Goal: Information Seeking & Learning: Learn about a topic

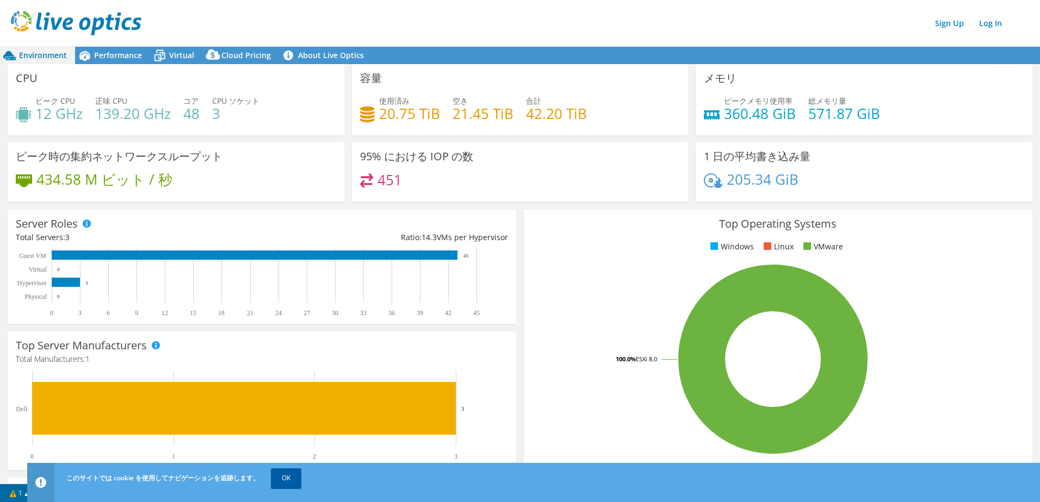
click at [290, 479] on link "OK" at bounding box center [286, 479] width 30 height 20
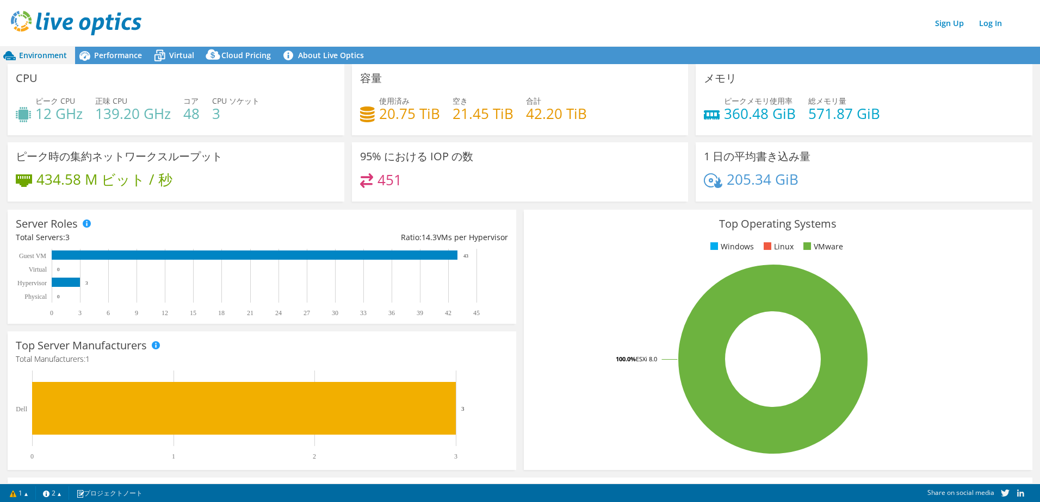
click at [122, 67] on div "CPU ピーク CPU 12 GHz 正味 CPU 139.20 GHz コア 48 CPU ソケット 3" at bounding box center [176, 99] width 337 height 71
click at [116, 61] on div "Performance" at bounding box center [112, 55] width 75 height 17
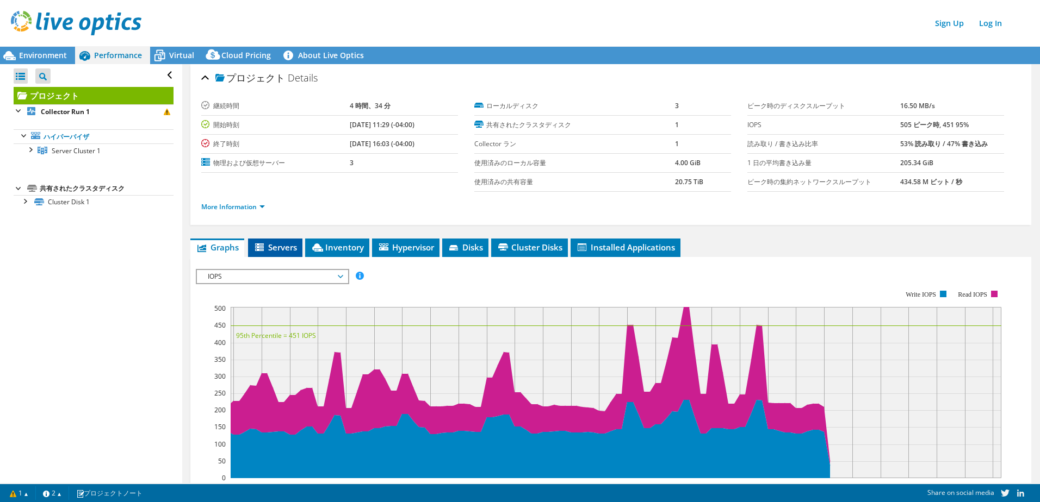
click at [285, 252] on li "Servers" at bounding box center [275, 248] width 54 height 18
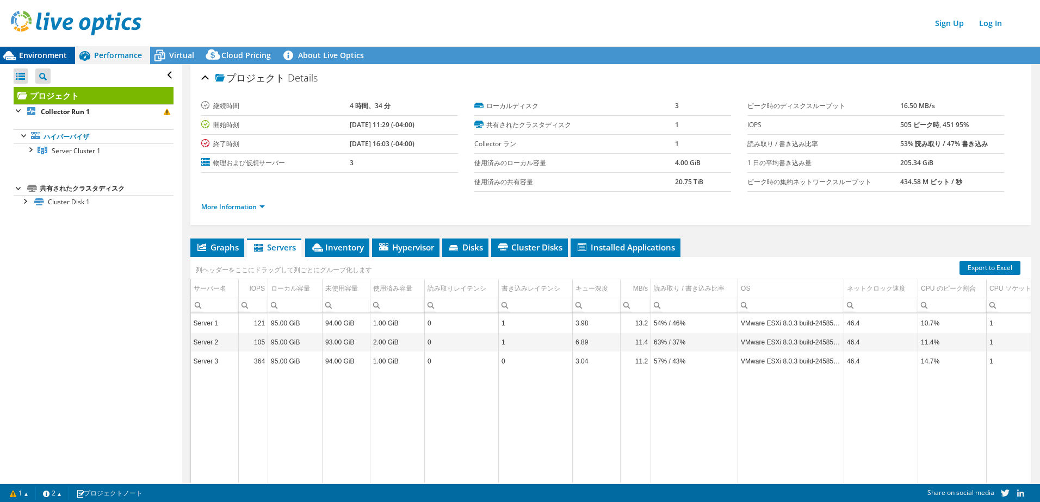
click at [30, 53] on span "Environment" at bounding box center [43, 55] width 48 height 10
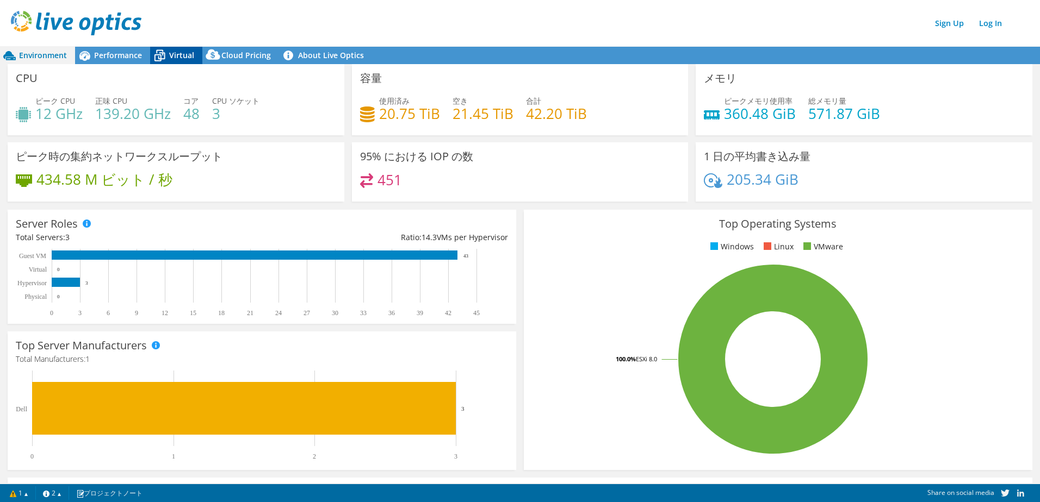
click at [189, 60] on span "Virtual" at bounding box center [181, 55] width 25 height 10
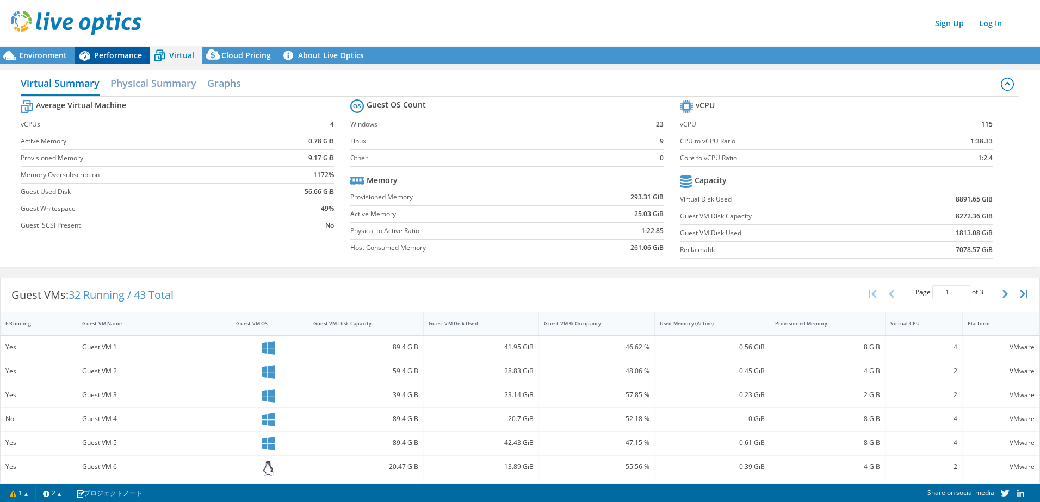
click at [110, 59] on span "Performance" at bounding box center [118, 55] width 48 height 10
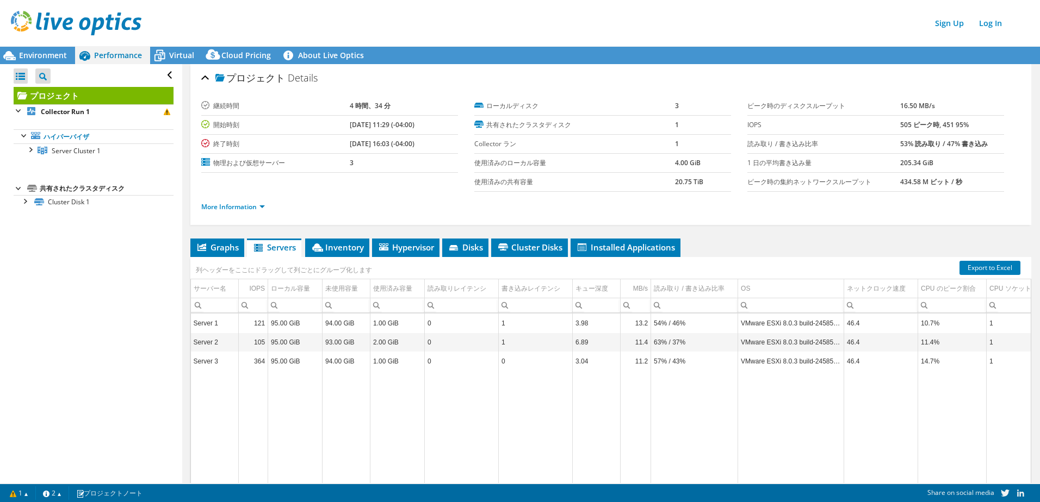
click at [268, 208] on li "More Information" at bounding box center [236, 207] width 70 height 12
click at [260, 206] on link "More Information" at bounding box center [233, 206] width 64 height 9
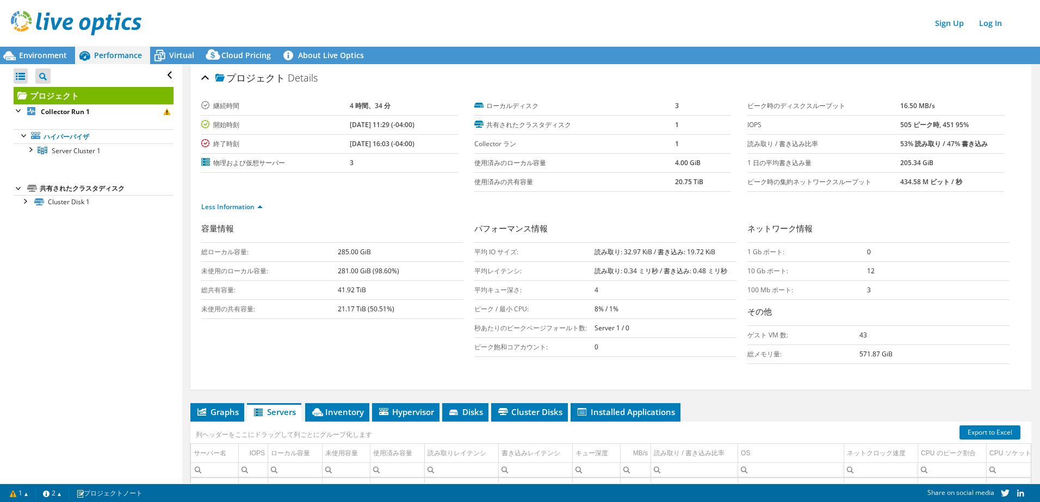
click at [103, 277] on div "Open All Close All Project Tree Filter プロジェクト Collector Run 1" at bounding box center [91, 273] width 182 height 419
click at [56, 58] on span "Environment" at bounding box center [43, 55] width 48 height 10
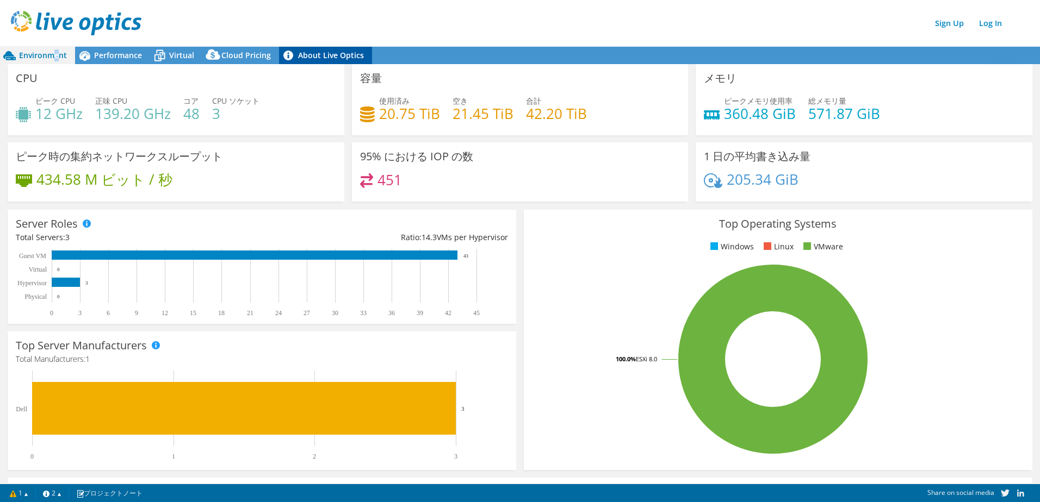
click at [327, 55] on link "About Live Optics" at bounding box center [325, 55] width 93 height 17
click at [84, 56] on icon at bounding box center [84, 56] width 11 height 10
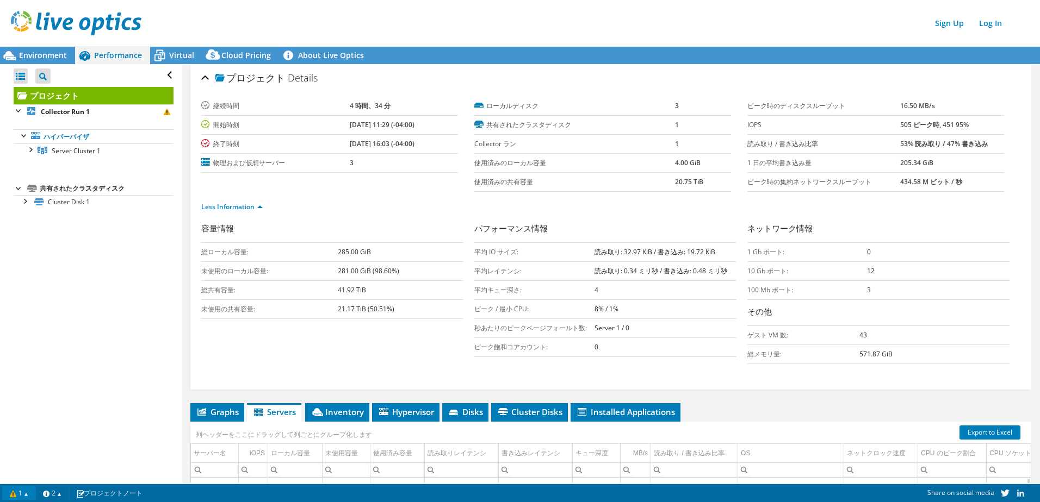
click at [32, 492] on link "1" at bounding box center [19, 494] width 34 height 14
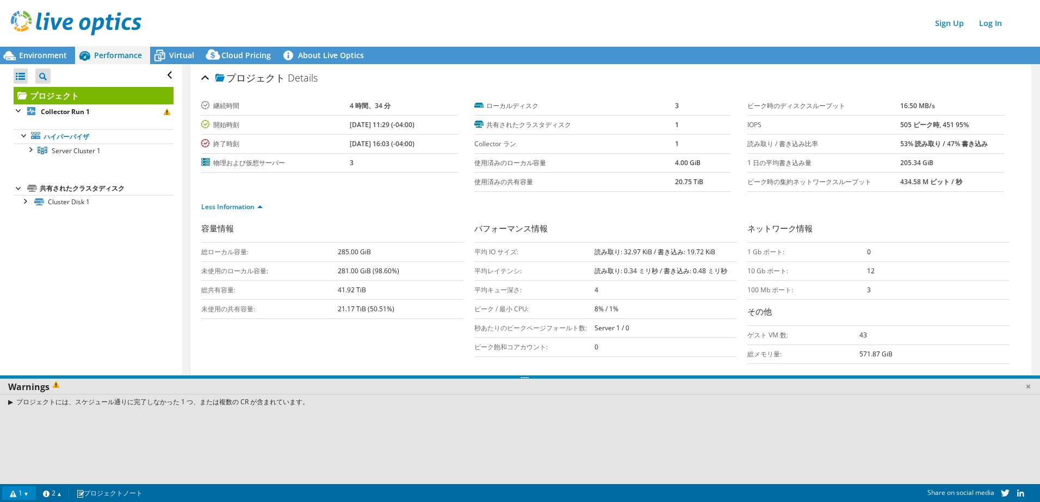
click at [32, 492] on link "1" at bounding box center [19, 494] width 34 height 14
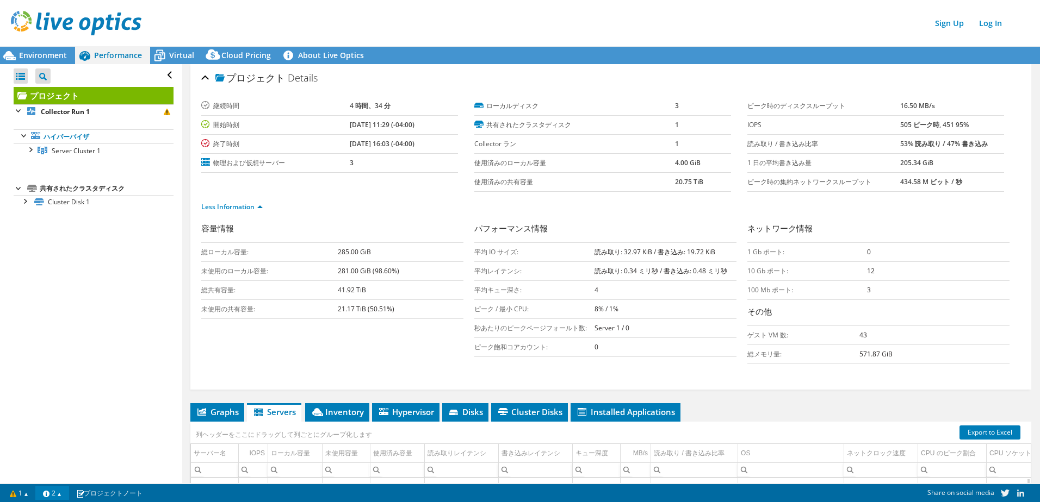
click at [61, 493] on link "2" at bounding box center [52, 494] width 34 height 14
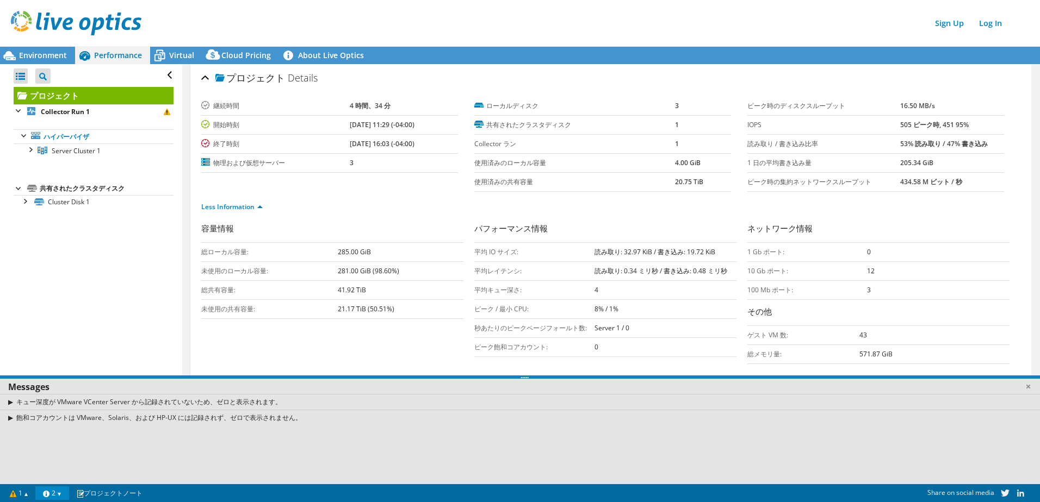
click at [61, 493] on link "2" at bounding box center [52, 494] width 34 height 14
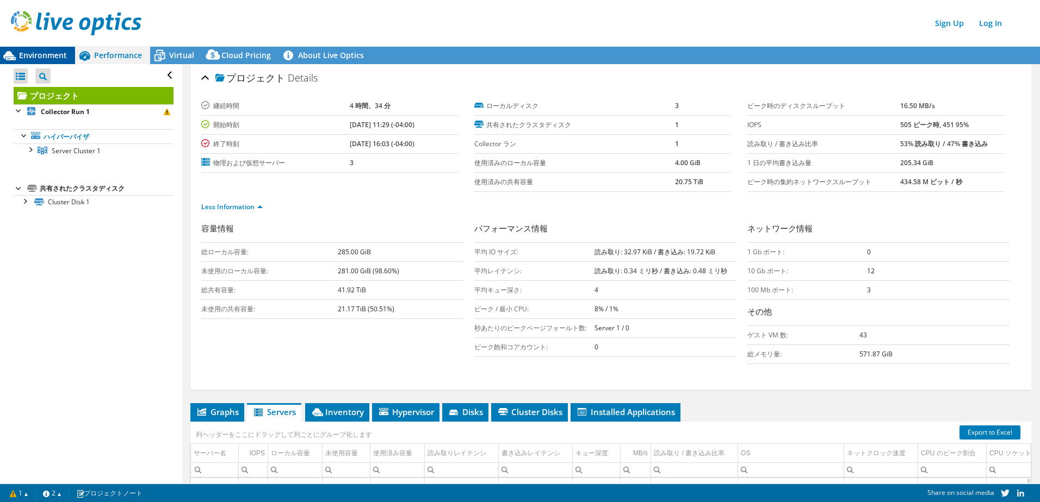
click at [25, 57] on span "Environment" at bounding box center [43, 55] width 48 height 10
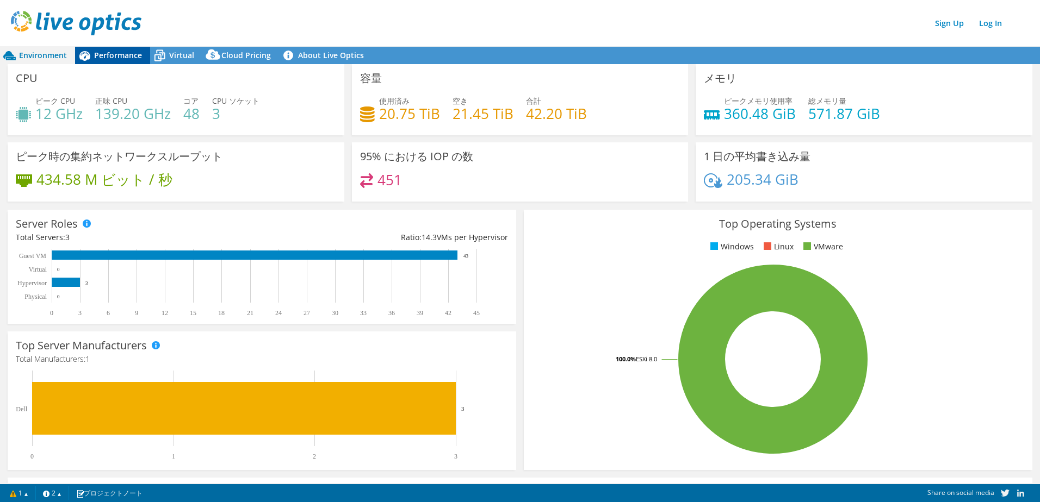
click at [99, 56] on span "Performance" at bounding box center [118, 55] width 48 height 10
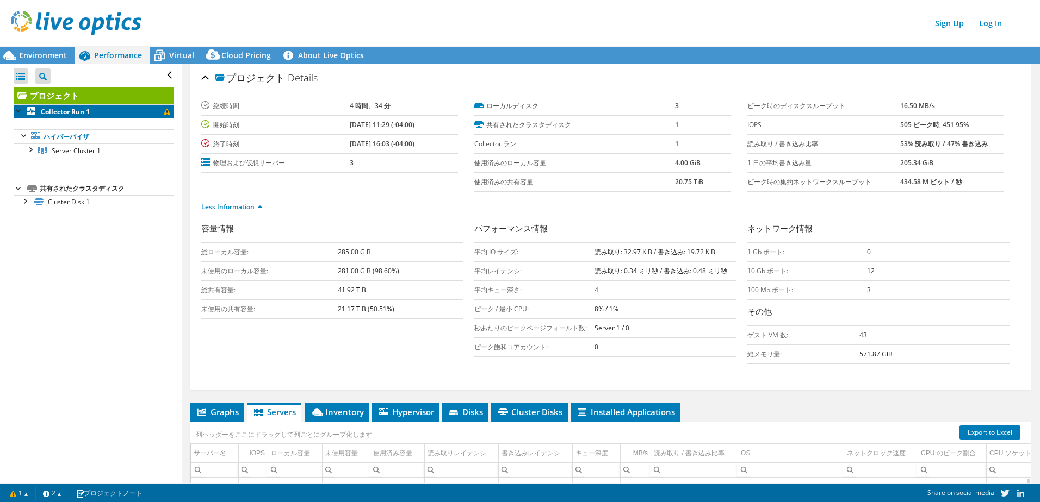
click at [102, 113] on link "Collector Run 1" at bounding box center [94, 111] width 160 height 14
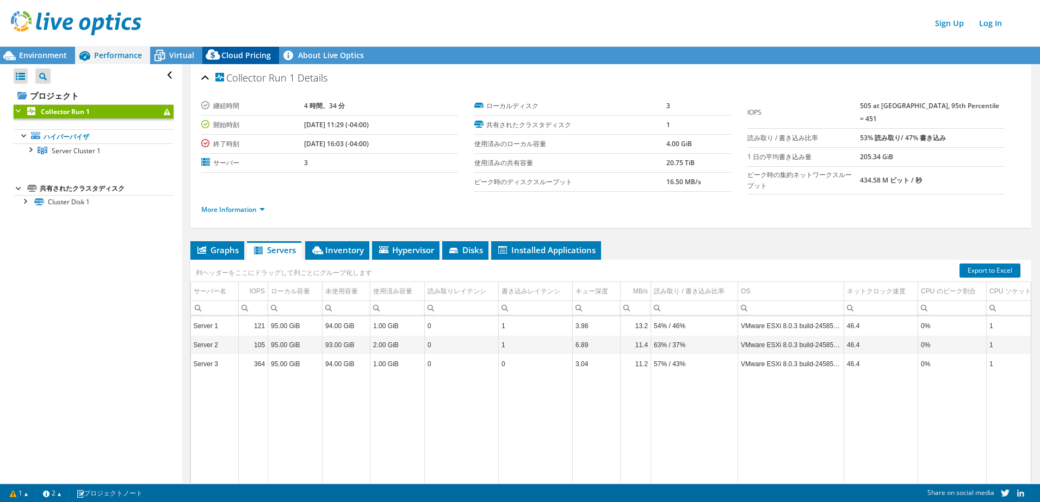
click at [245, 58] on span "Cloud Pricing" at bounding box center [245, 55] width 49 height 10
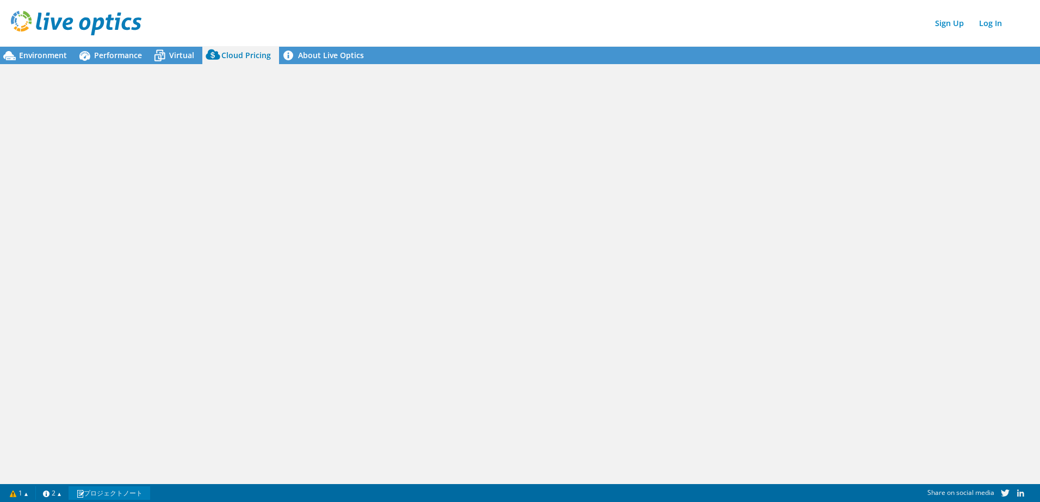
click at [120, 492] on link "プロジェクトノート" at bounding box center [110, 494] width 82 height 14
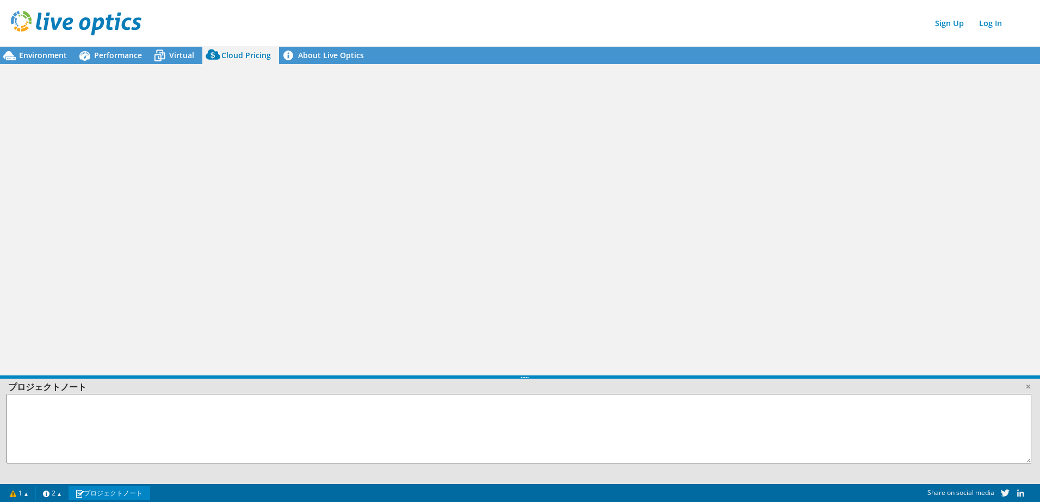
click at [120, 492] on link "プロジェクトノート" at bounding box center [110, 494] width 82 height 14
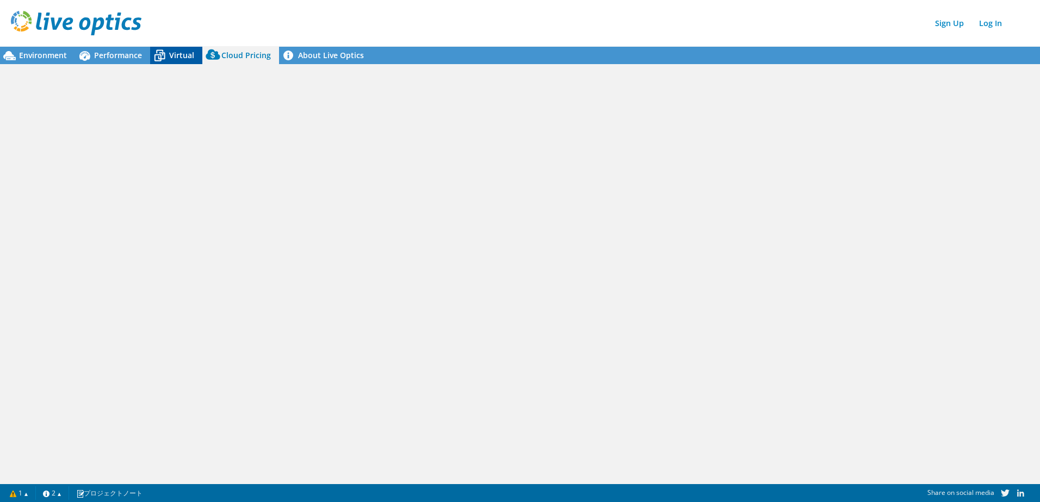
click at [198, 55] on div "Virtual" at bounding box center [176, 55] width 52 height 17
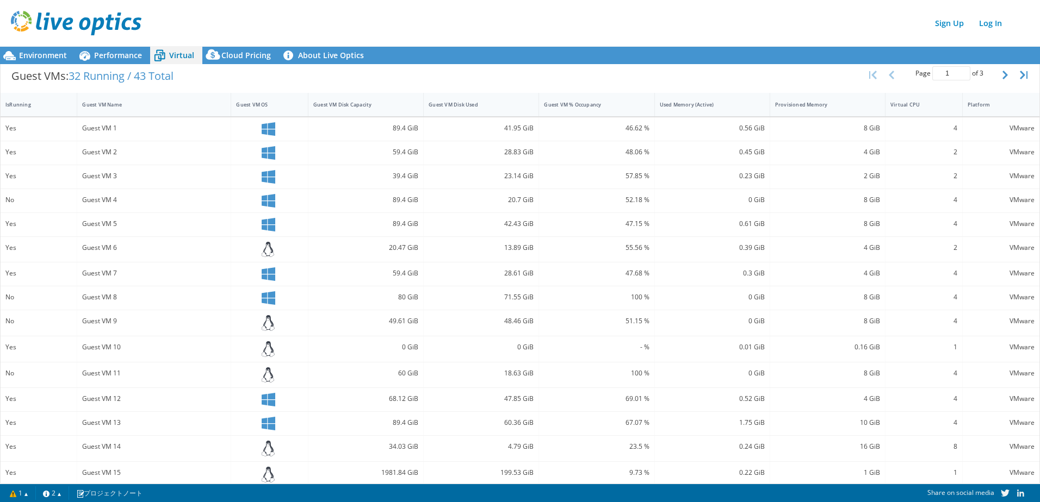
scroll to position [229, 0]
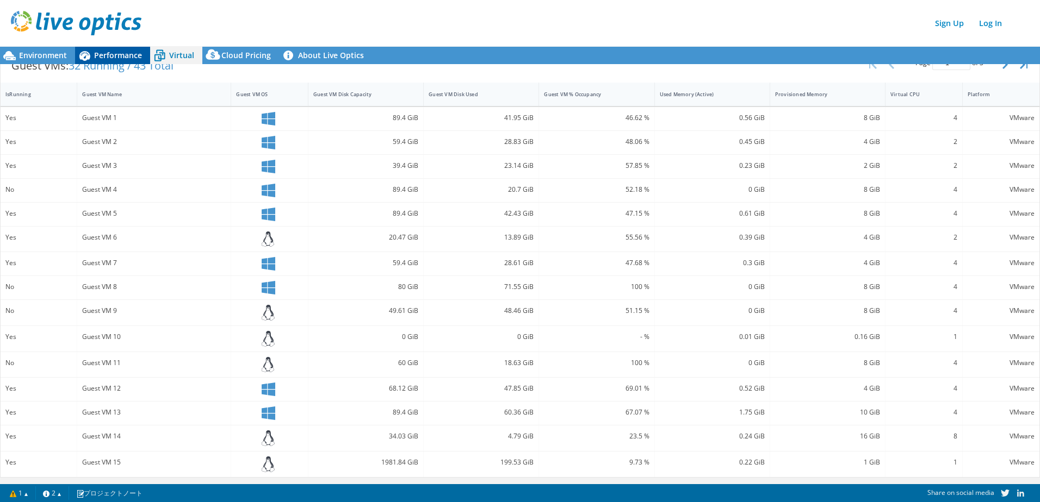
click at [135, 57] on span "Performance" at bounding box center [118, 55] width 48 height 10
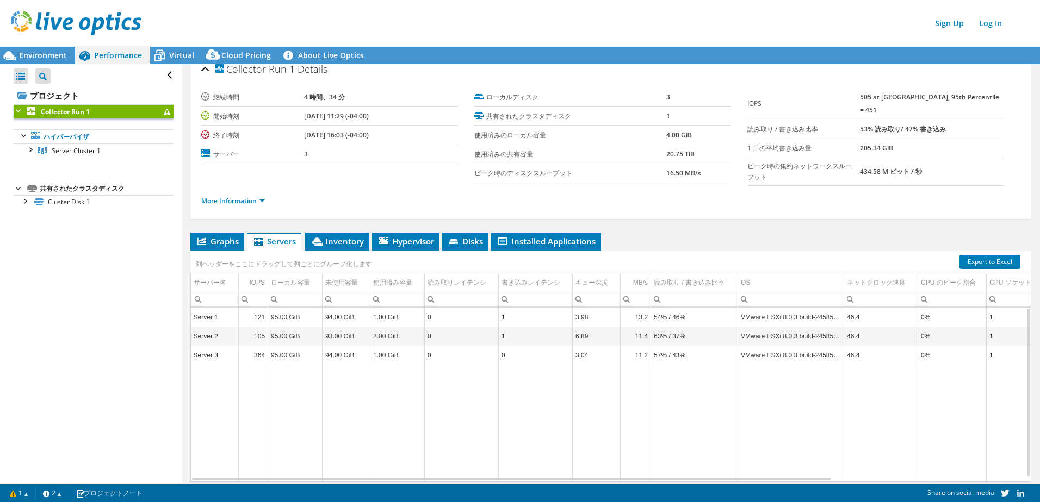
scroll to position [0, 0]
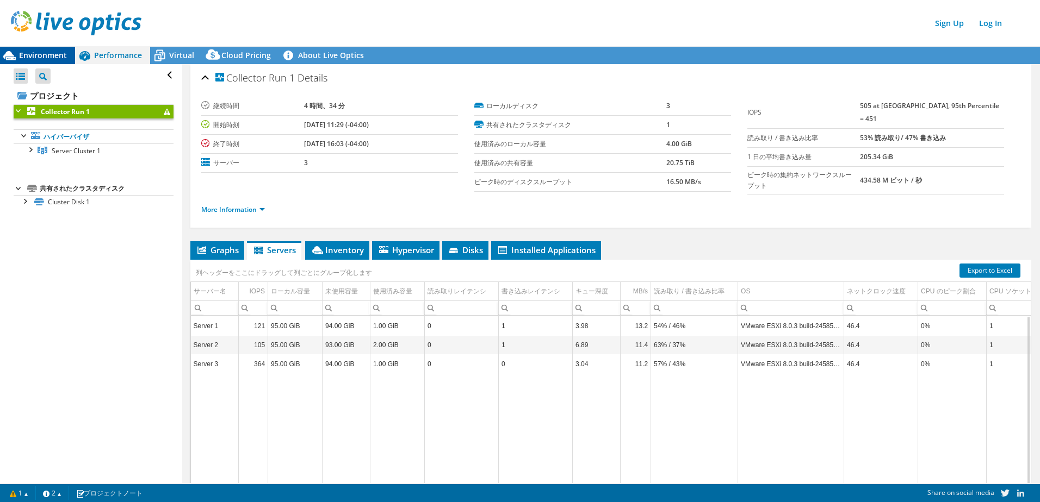
click at [35, 52] on span "Environment" at bounding box center [43, 55] width 48 height 10
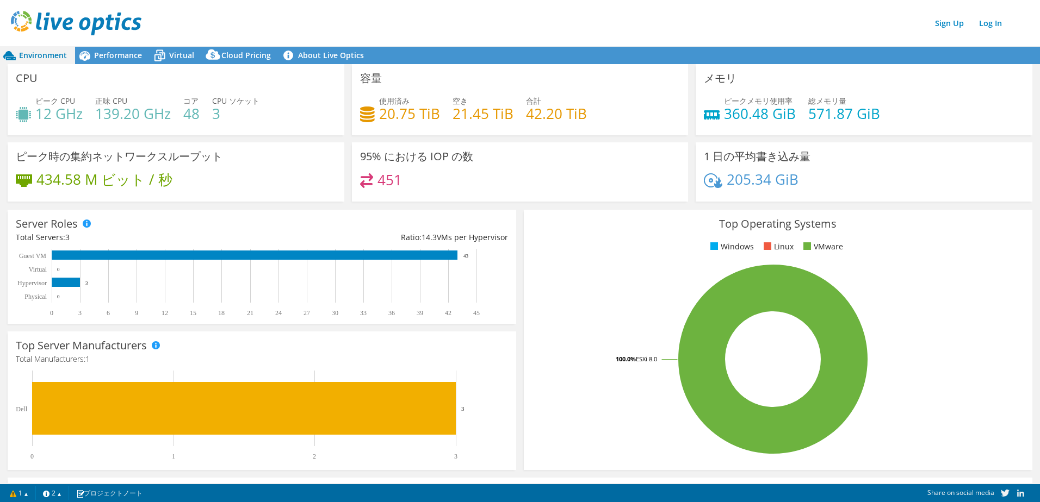
click at [967, 91] on div "メモリ ピークメモリ使用率 360.48 GiB 総メモリ量 571.87 GiB" at bounding box center [864, 99] width 337 height 71
click at [117, 54] on span "Performance" at bounding box center [118, 55] width 48 height 10
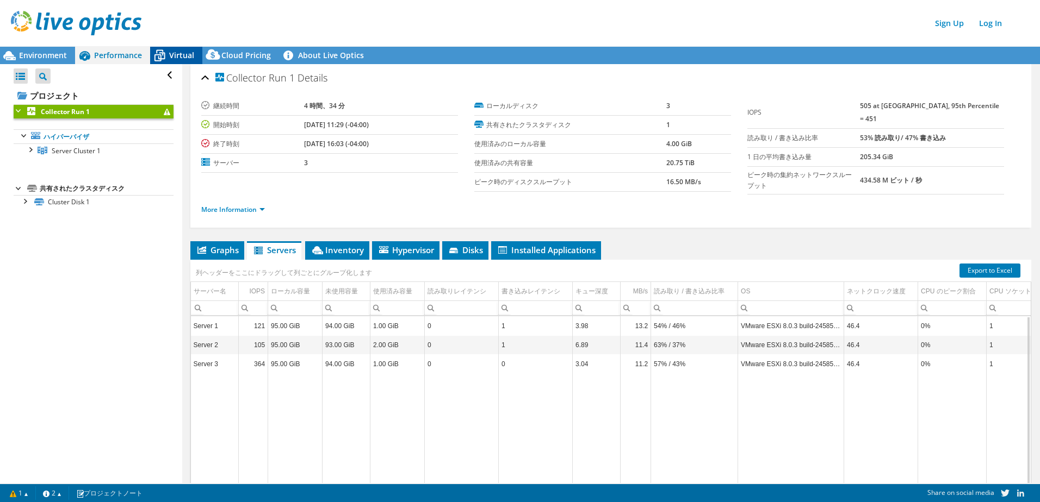
click at [174, 55] on span "Virtual" at bounding box center [181, 55] width 25 height 10
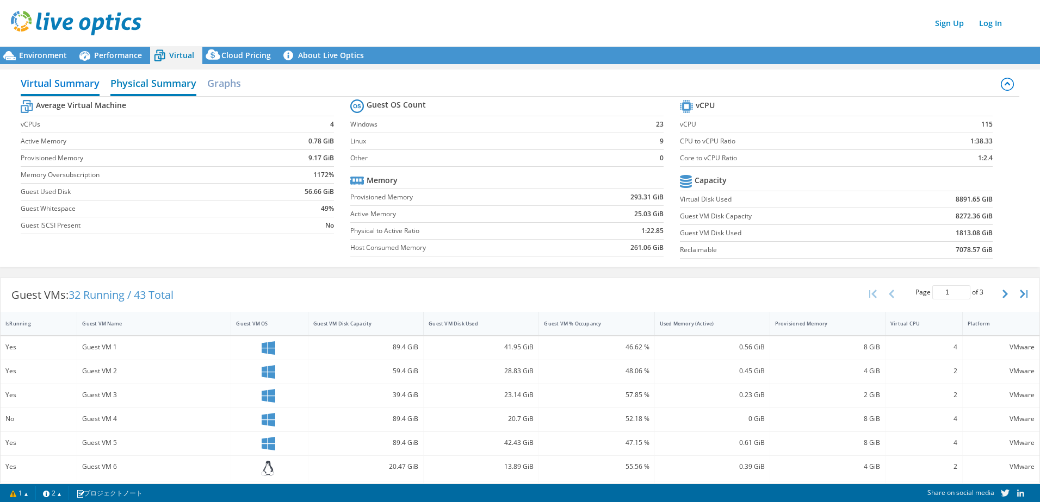
click at [162, 89] on h2 "Physical Summary" at bounding box center [153, 84] width 86 height 24
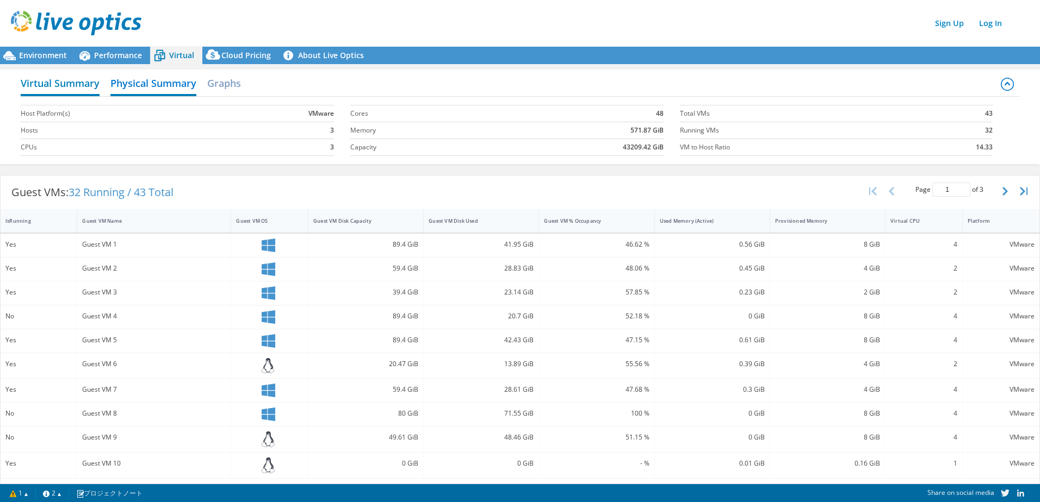
click at [83, 84] on h2 "Virtual Summary" at bounding box center [60, 84] width 79 height 24
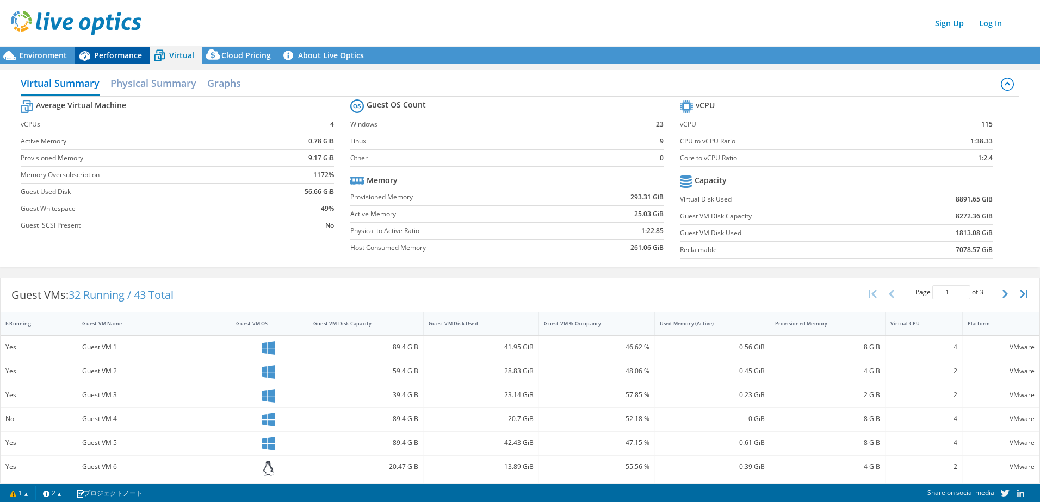
click at [102, 58] on span "Performance" at bounding box center [118, 55] width 48 height 10
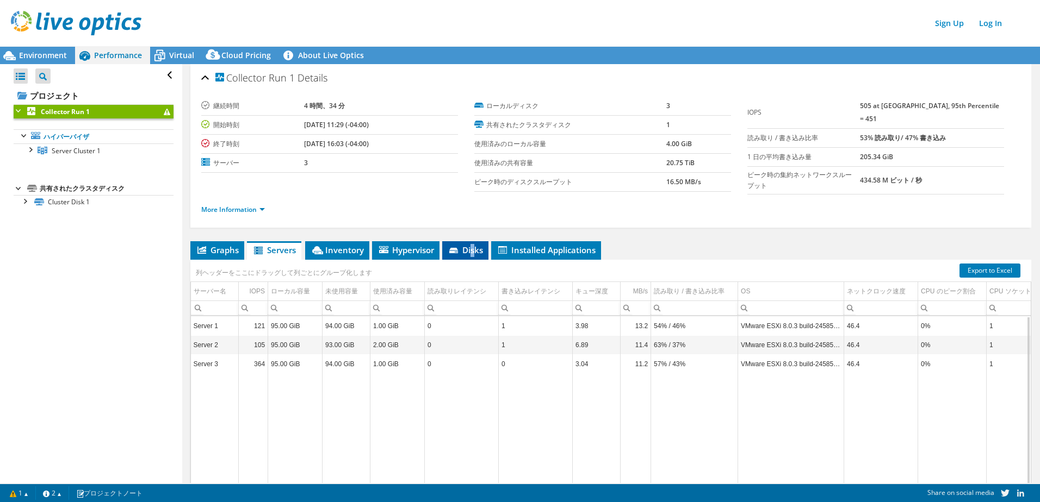
click at [473, 254] on li "Disks" at bounding box center [465, 250] width 46 height 18
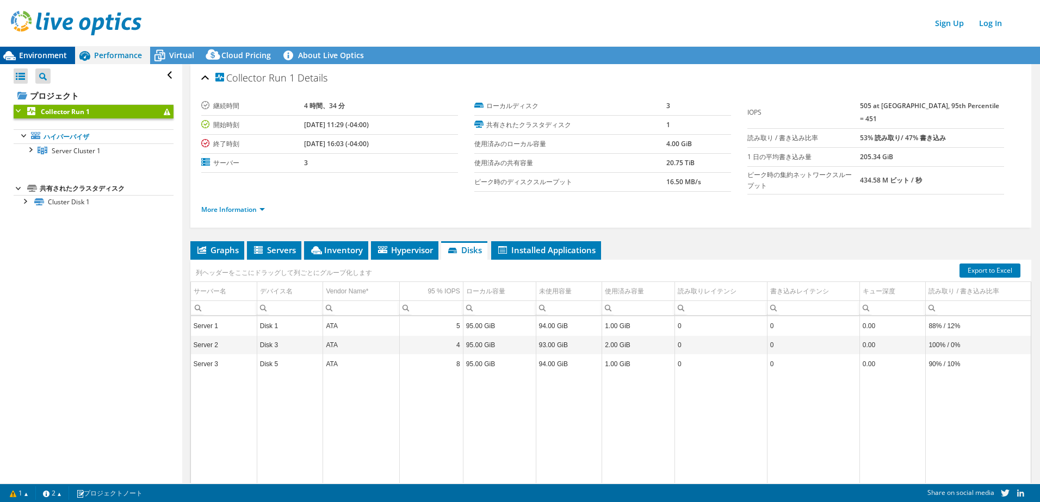
click at [45, 61] on div "Environment" at bounding box center [37, 55] width 75 height 17
